Goal: Download file/media

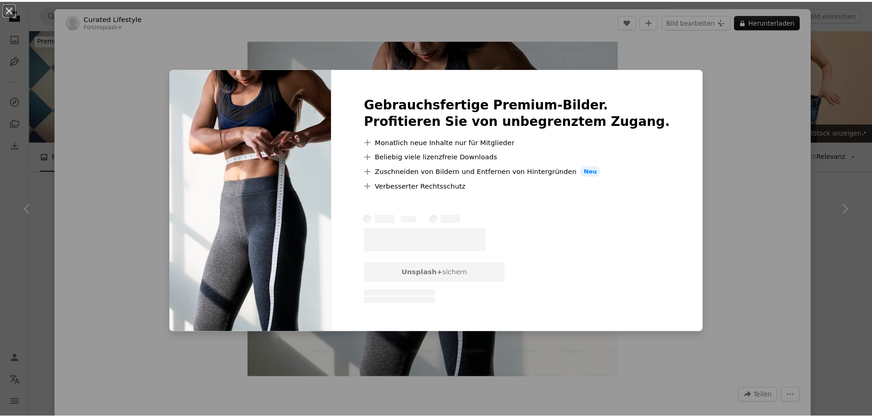
scroll to position [5767, 0]
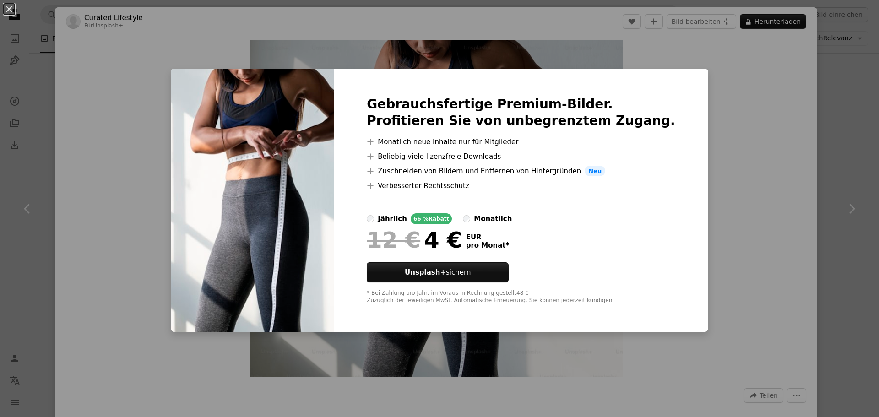
click at [787, 141] on div "An X shape Gebrauchsfertige Premium-Bilder. Profitieren Sie von unbegrenztem Zu…" at bounding box center [439, 208] width 879 height 417
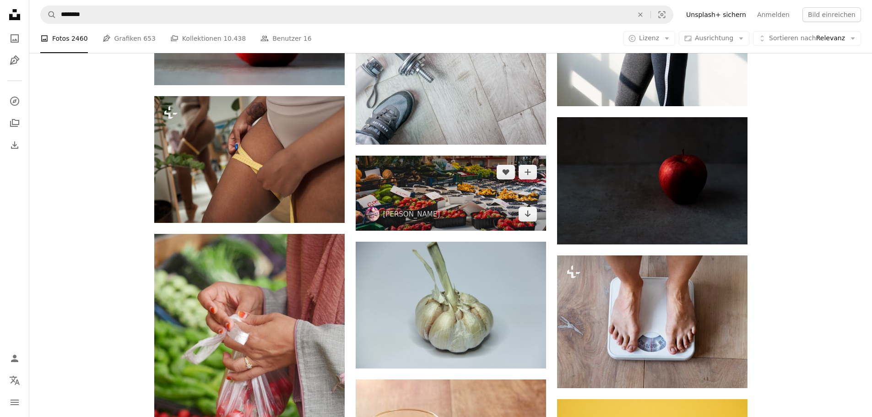
scroll to position [5950, 0]
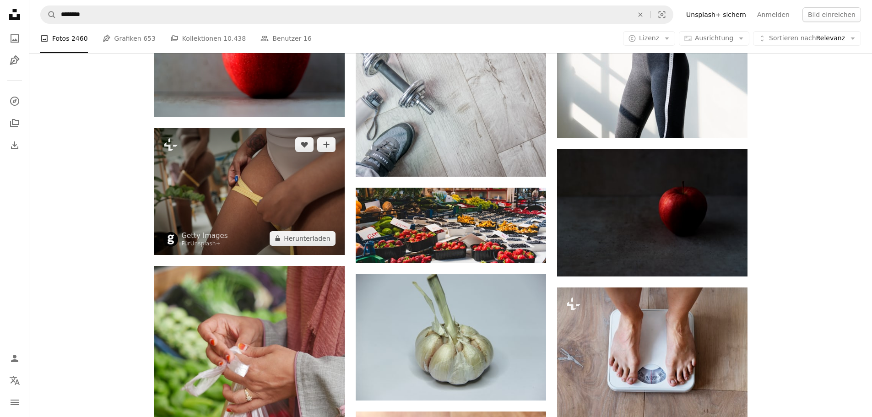
click at [237, 192] on img at bounding box center [249, 191] width 190 height 127
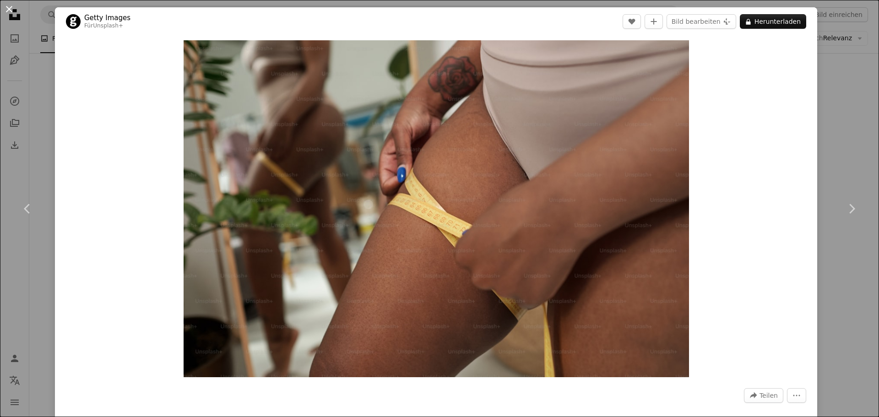
click at [10, 7] on button "An X shape" at bounding box center [9, 9] width 11 height 11
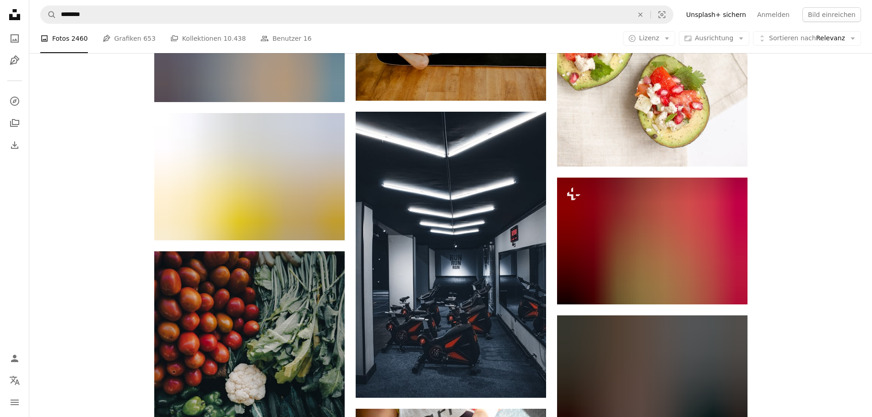
scroll to position [10618, 0]
